Goal: Task Accomplishment & Management: Manage account settings

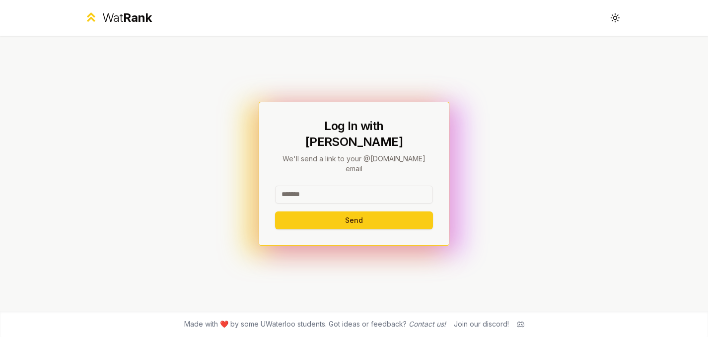
click at [327, 186] on input at bounding box center [354, 195] width 158 height 18
click at [335, 211] on button "Send" at bounding box center [354, 220] width 158 height 18
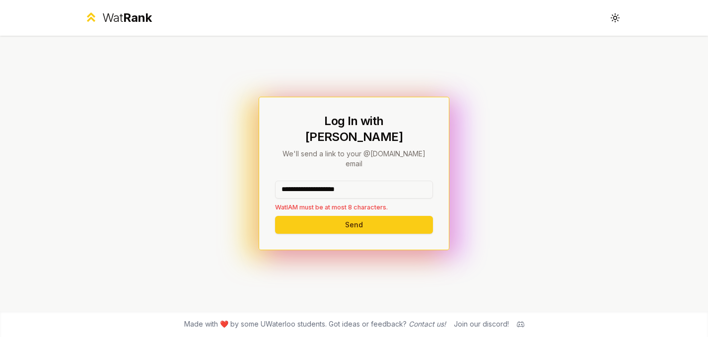
drag, startPoint x: 376, startPoint y: 182, endPoint x: 317, endPoint y: 178, distance: 58.7
click at [317, 181] on input "**********" at bounding box center [354, 190] width 158 height 18
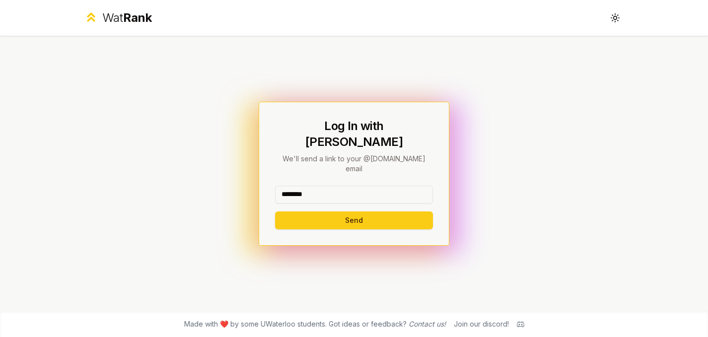
type input "********"
click at [275, 211] on button "Send" at bounding box center [354, 220] width 158 height 18
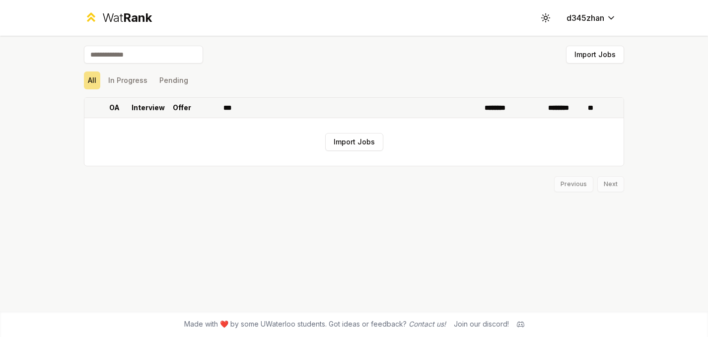
click at [142, 104] on p "Interview" at bounding box center [148, 108] width 33 height 10
click at [142, 104] on p "Interview" at bounding box center [143, 108] width 33 height 10
click at [542, 19] on icon at bounding box center [544, 17] width 9 height 9
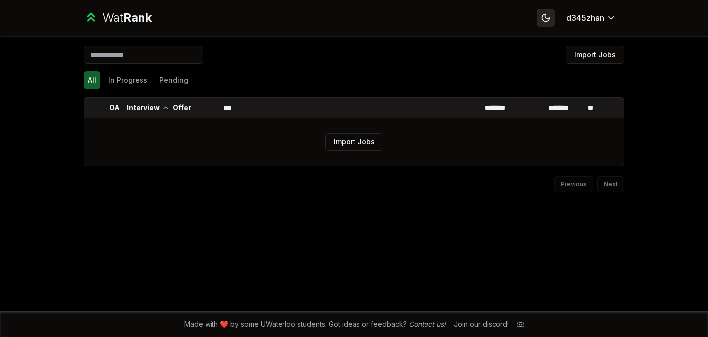
click at [543, 19] on icon at bounding box center [544, 17] width 9 height 9
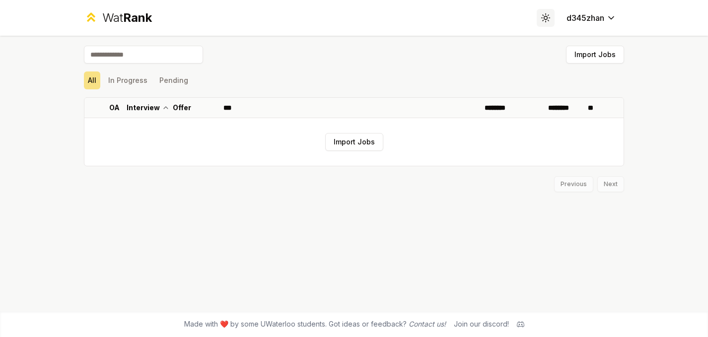
click at [543, 19] on icon at bounding box center [544, 17] width 9 height 9
